Goal: Task Accomplishment & Management: Manage account settings

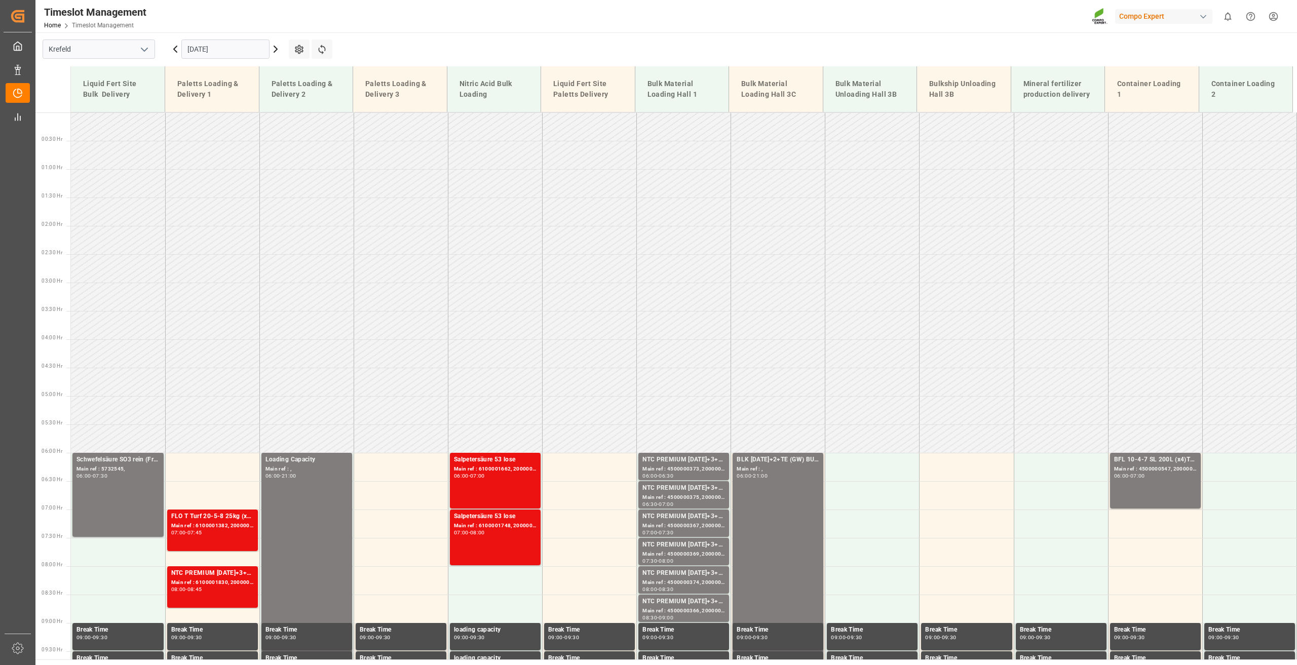
scroll to position [440, 0]
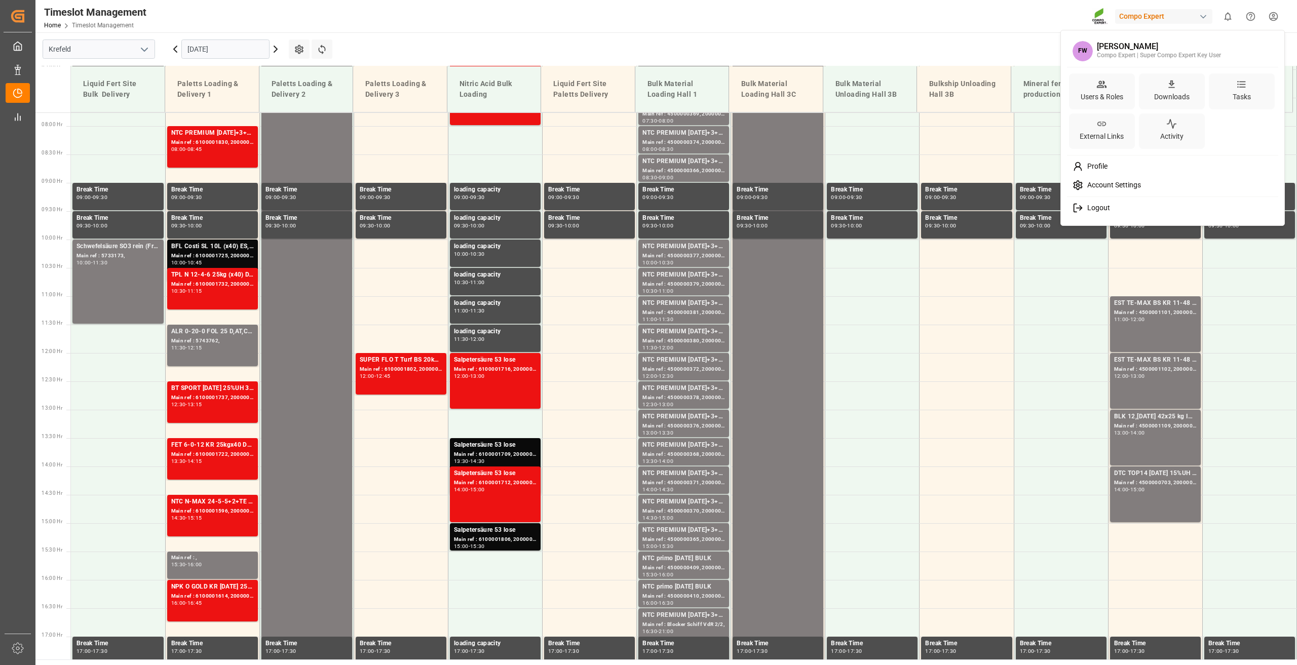
click at [1279, 18] on html "Created by potrace 1.15, written by [PERSON_NAME] [DATE]-[DATE] Created by potr…" at bounding box center [648, 332] width 1297 height 665
click at [1099, 86] on icon at bounding box center [1102, 84] width 10 height 7
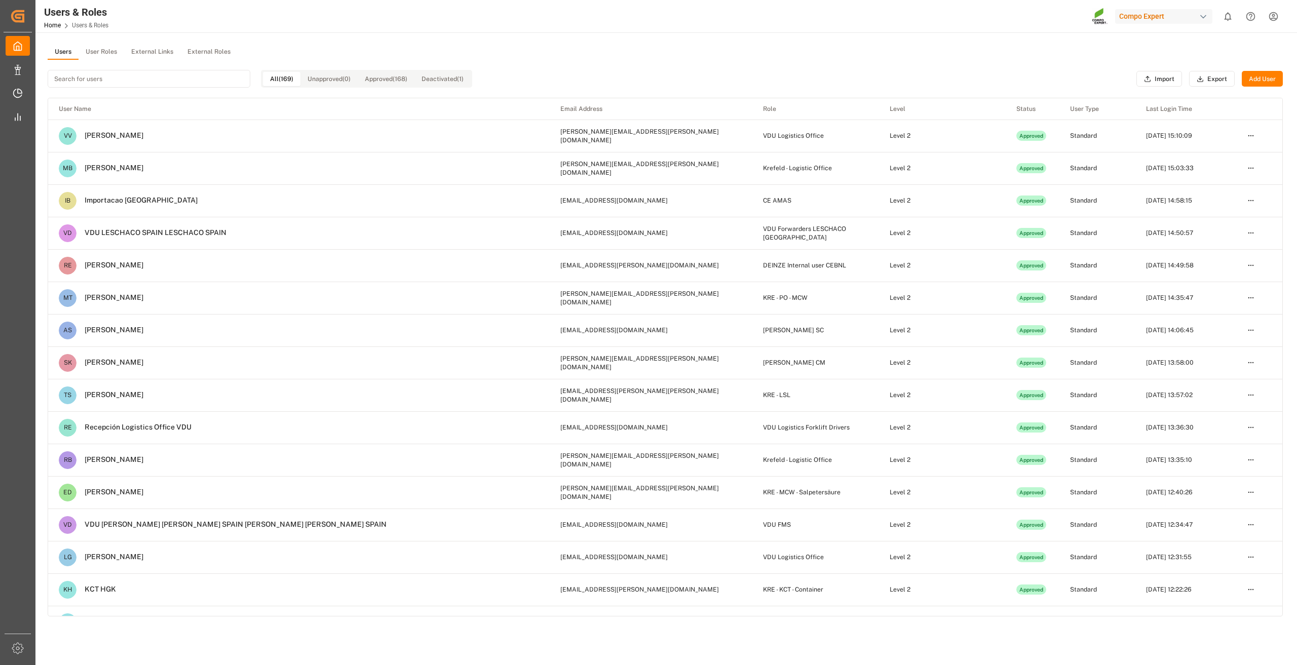
click at [120, 82] on input at bounding box center [149, 79] width 203 height 18
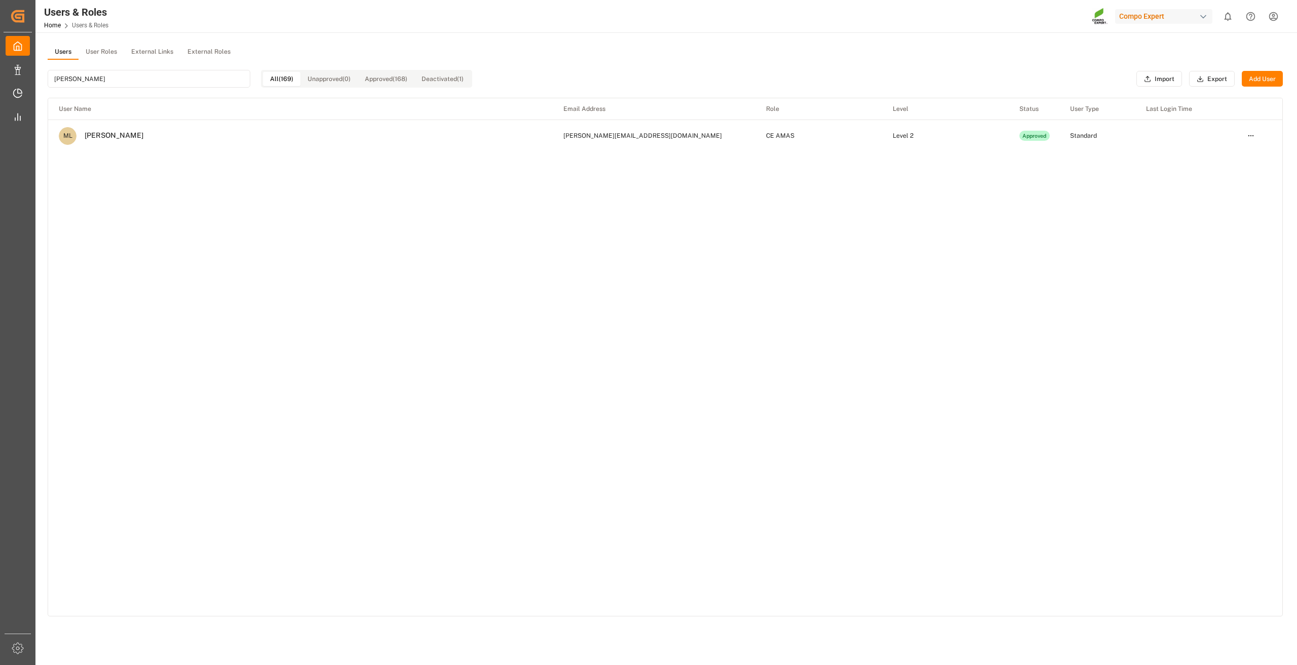
type input "[PERSON_NAME]"
click at [1248, 140] on html "Created by potrace 1.15, written by [PERSON_NAME] [DATE]-[DATE] Created by potr…" at bounding box center [648, 332] width 1297 height 665
click at [1226, 183] on div "Deactivate" at bounding box center [1230, 183] width 52 height 14
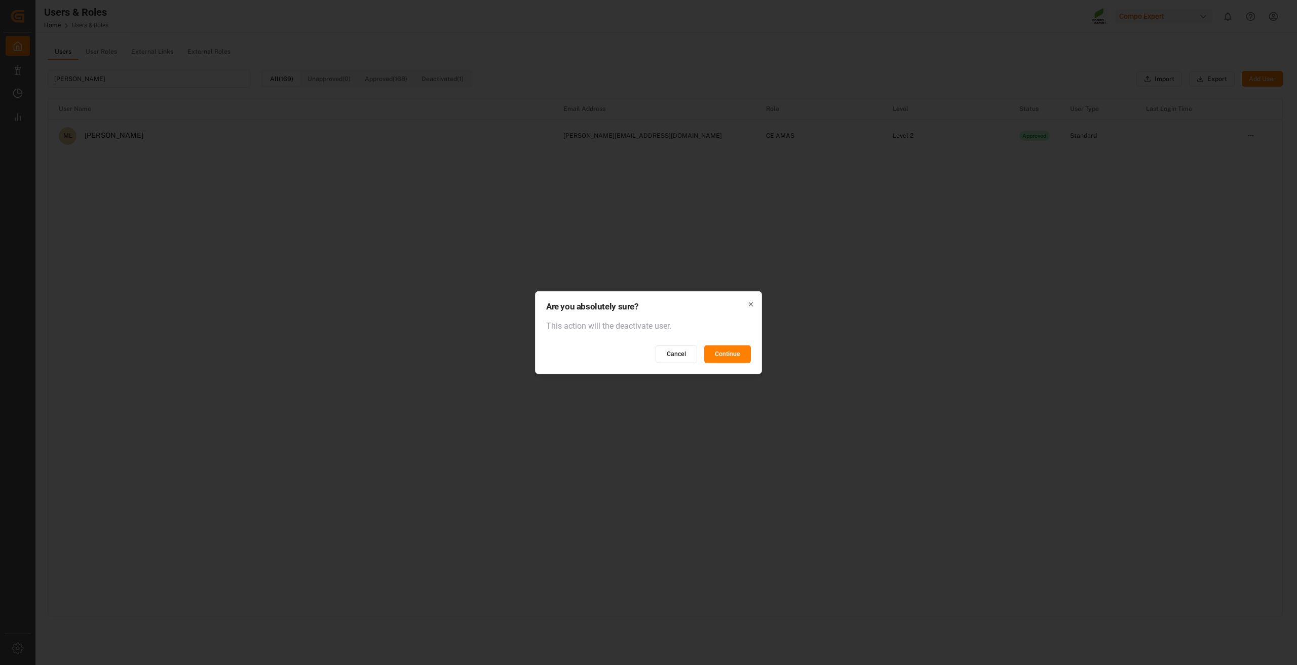
click at [735, 358] on button "Continue" at bounding box center [727, 355] width 47 height 18
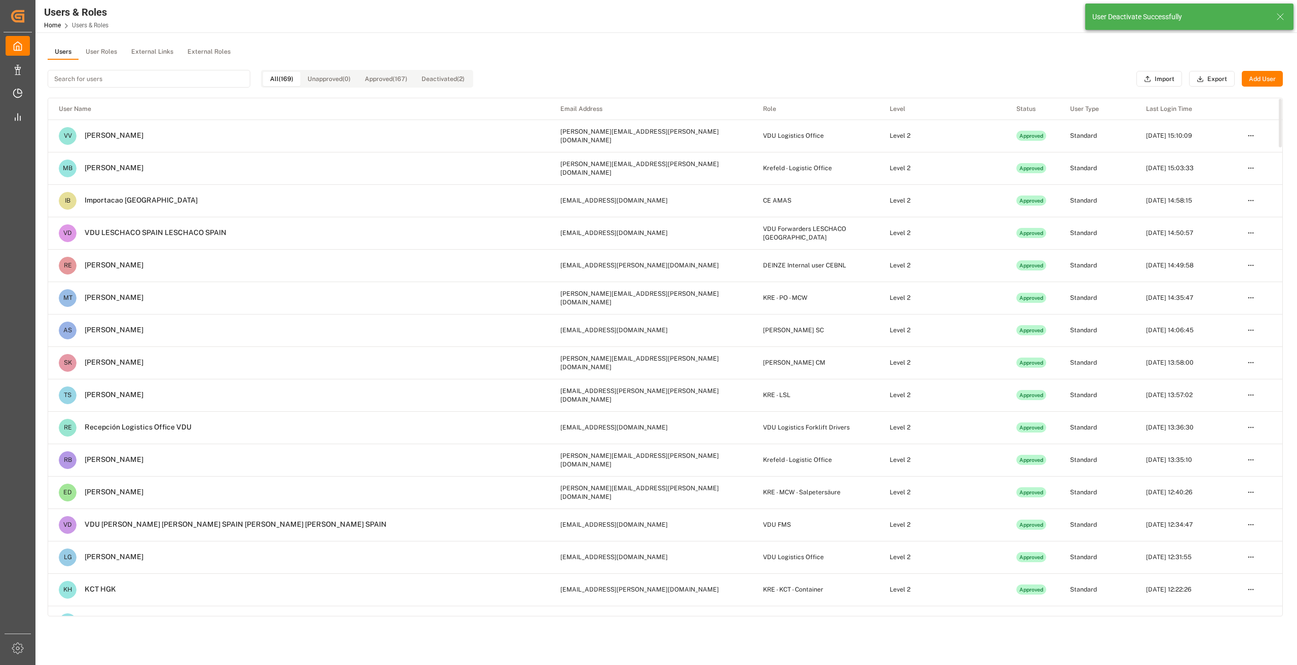
click at [76, 80] on input at bounding box center [149, 79] width 203 height 18
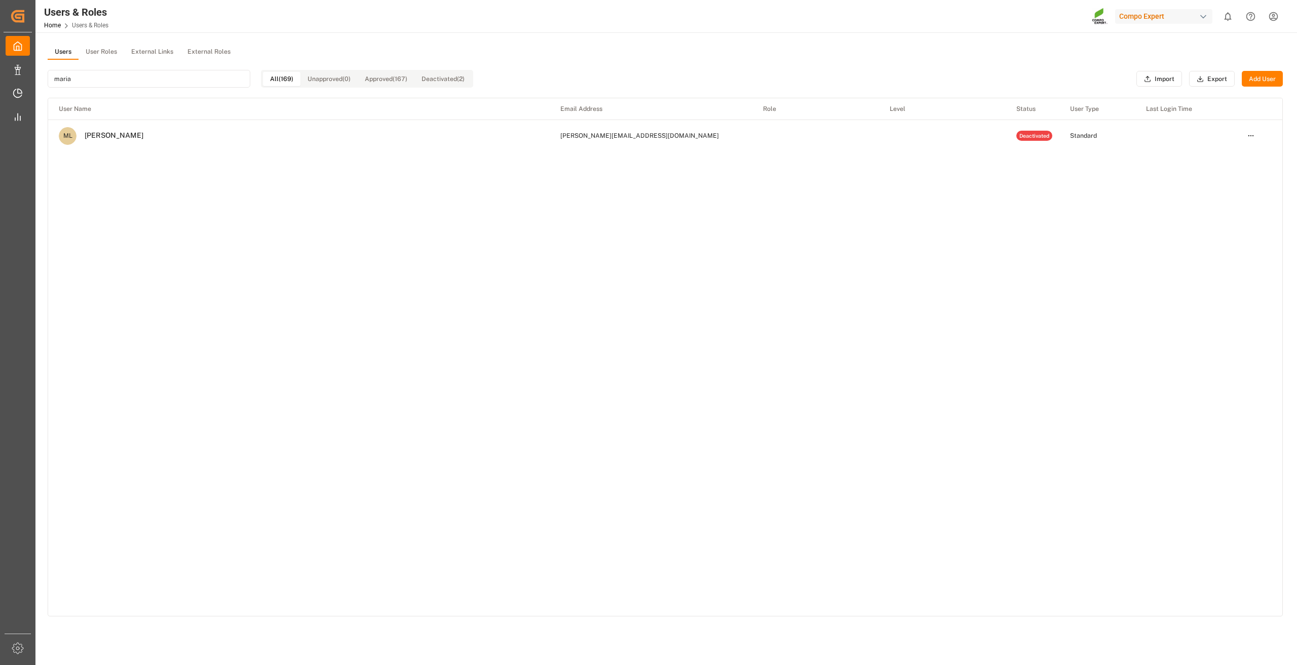
type input "maria"
click at [1250, 138] on html "Created by potrace 1.15, written by [PERSON_NAME] [DATE]-[DATE] Created by potr…" at bounding box center [648, 332] width 1297 height 665
click at [1047, 212] on html "Created by potrace 1.15, written by [PERSON_NAME] [DATE]-[DATE] Created by potr…" at bounding box center [648, 332] width 1297 height 665
